Goal: Information Seeking & Learning: Understand process/instructions

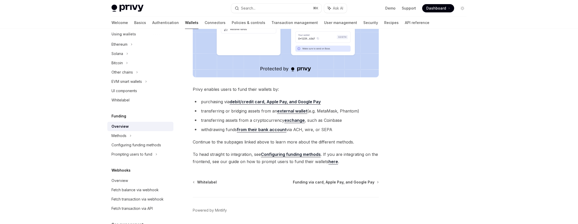
scroll to position [181, 0]
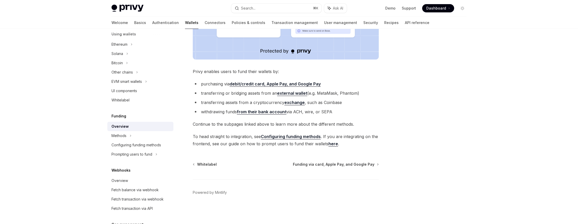
click at [282, 138] on link "Configuring funding methods" at bounding box center [291, 136] width 60 height 5
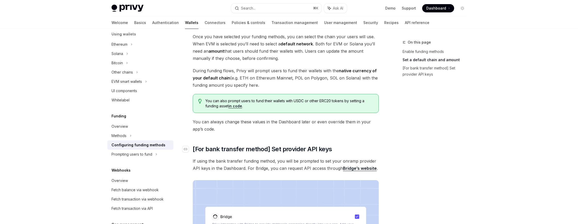
scroll to position [322, 0]
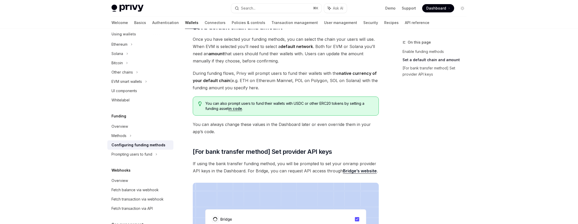
click at [239, 109] on link "in code" at bounding box center [235, 108] width 14 height 5
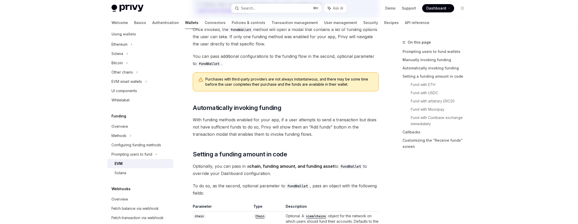
type textarea "*"
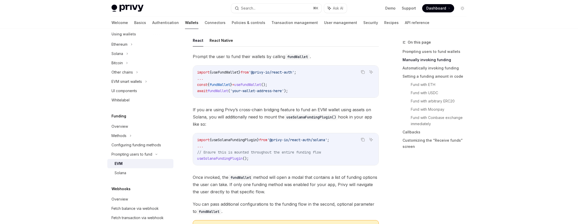
scroll to position [171, 0]
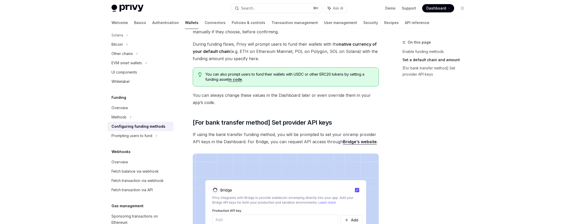
scroll to position [355, 0]
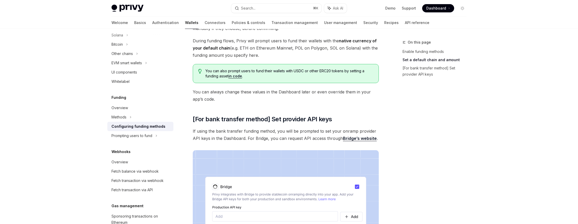
click at [237, 77] on link "in code" at bounding box center [235, 76] width 14 height 5
type textarea "*"
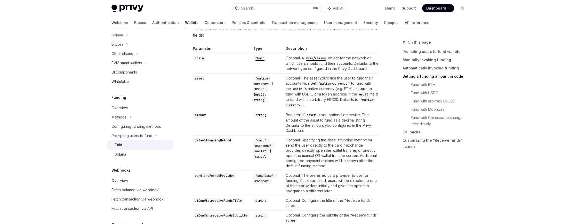
scroll to position [483, 0]
